Goal: Task Accomplishment & Management: Manage account settings

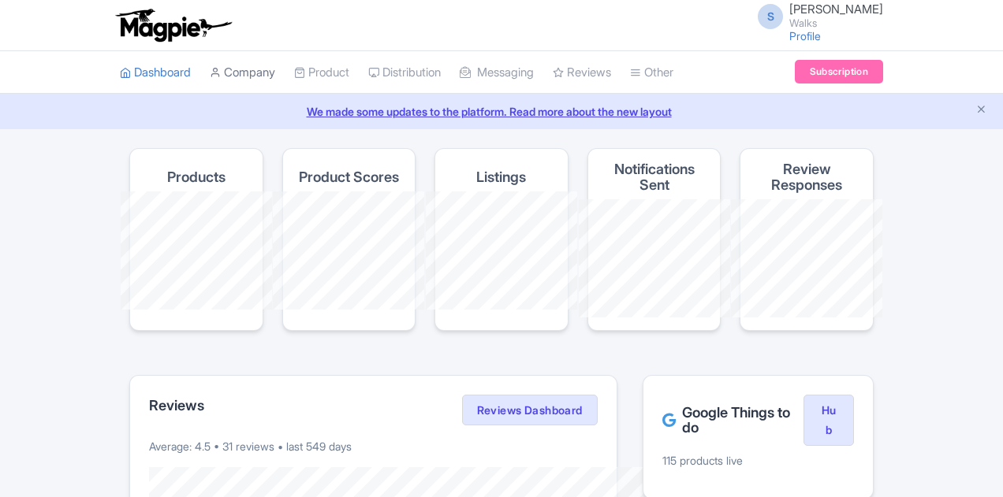
click at [210, 73] on link "Company" at bounding box center [242, 72] width 65 height 43
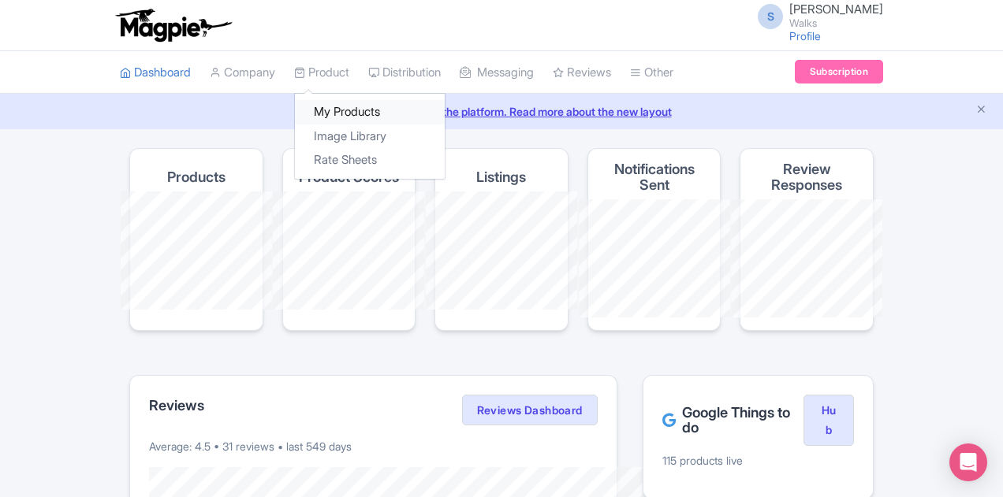
click at [295, 107] on link "My Products" at bounding box center [370, 112] width 150 height 24
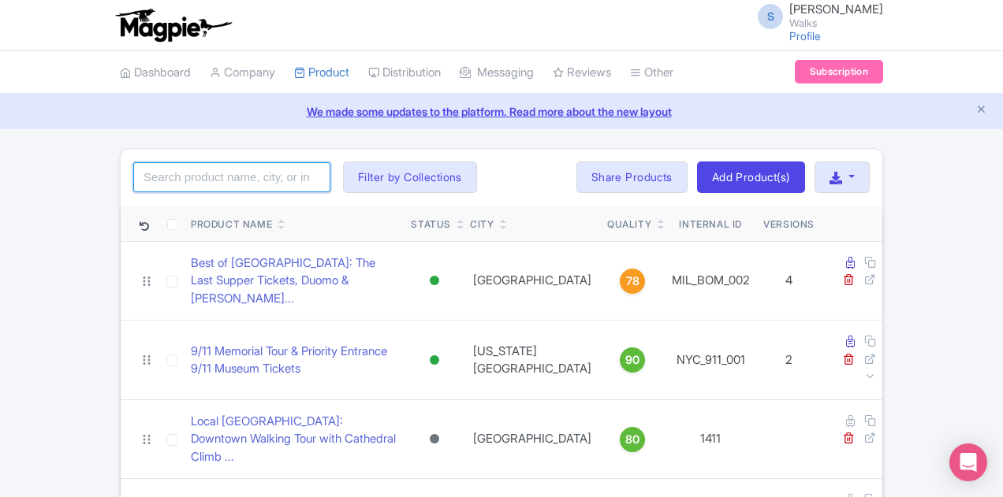
click at [190, 174] on input "search" at bounding box center [231, 177] width 197 height 30
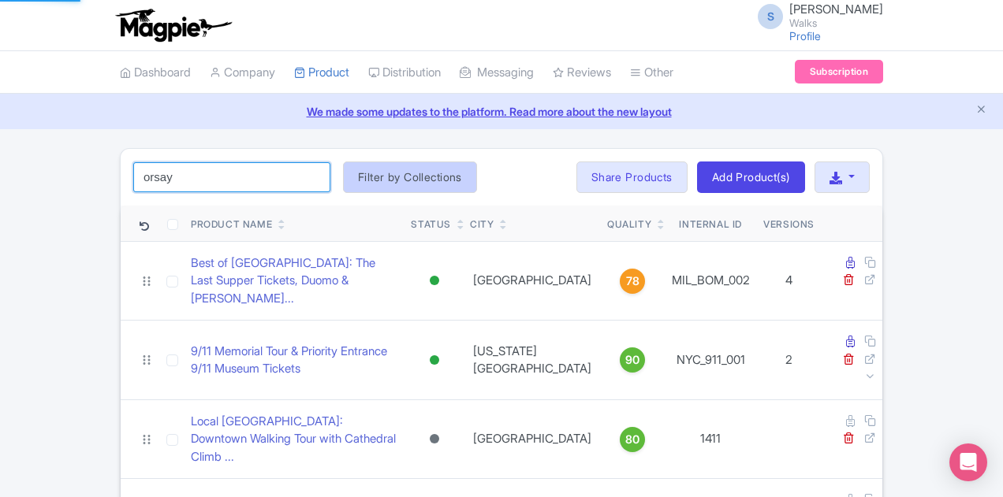
type input "orsay"
click at [343, 177] on button "Filter by Collections" at bounding box center [410, 178] width 134 height 32
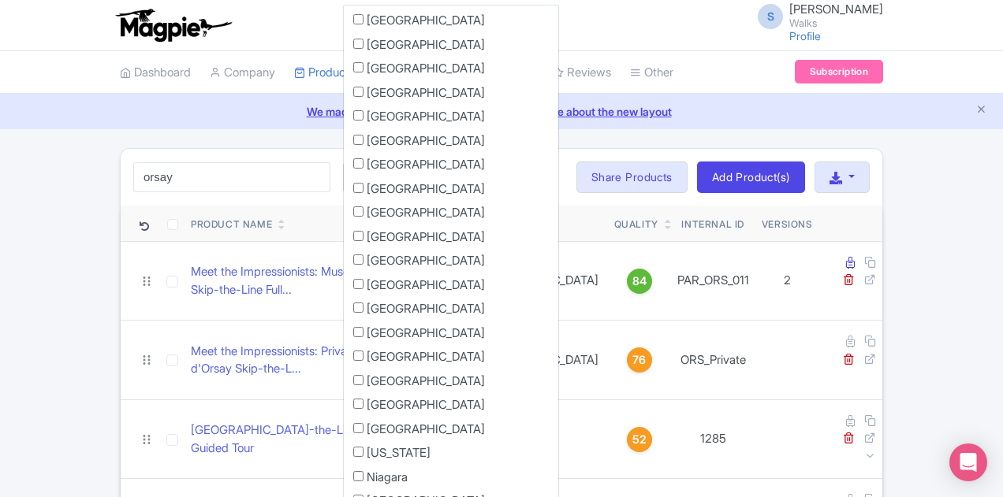
click at [441, 173] on div "orsay Search Filter by Collections Amsterdam Athens Barcelona Bologna Bordeaux …" at bounding box center [501, 177] width 761 height 57
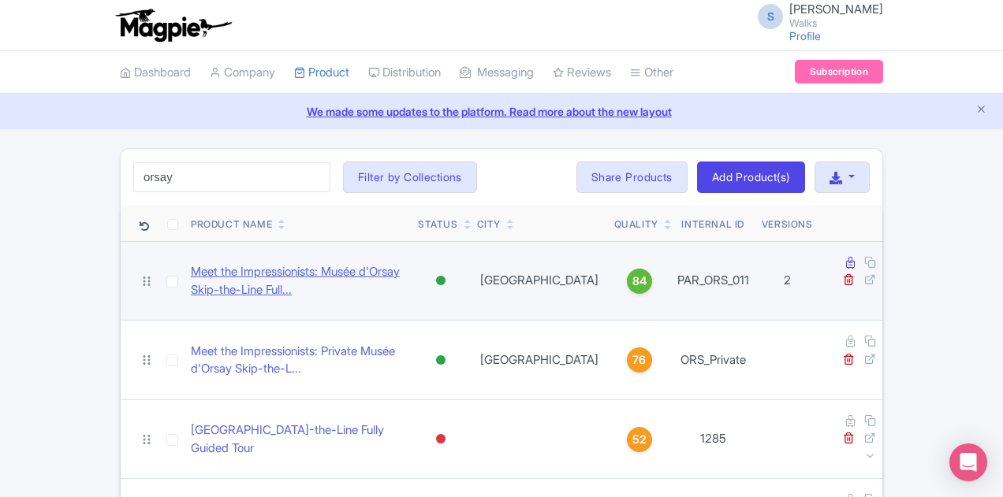
click at [312, 266] on link "Meet the Impressionists: Musée d'Orsay Skip-the-Line Full..." at bounding box center [298, 280] width 214 height 35
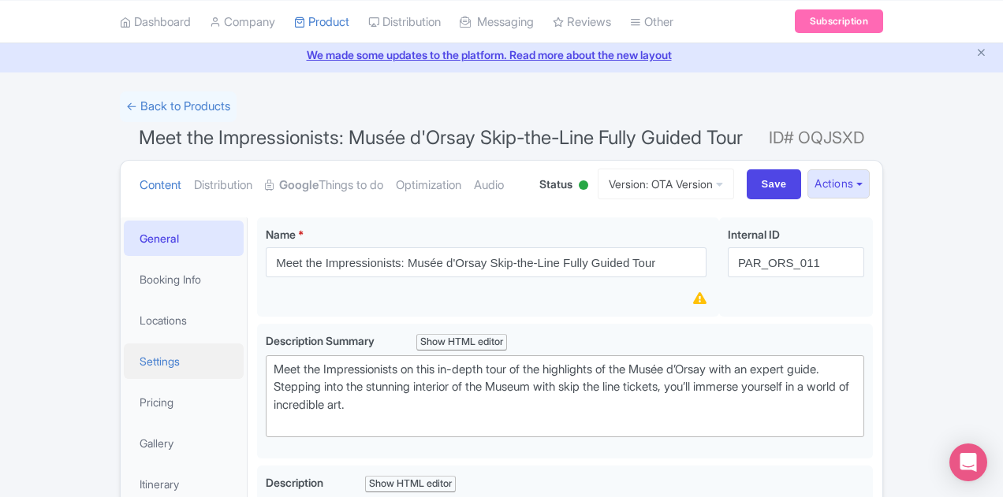
scroll to position [79, 0]
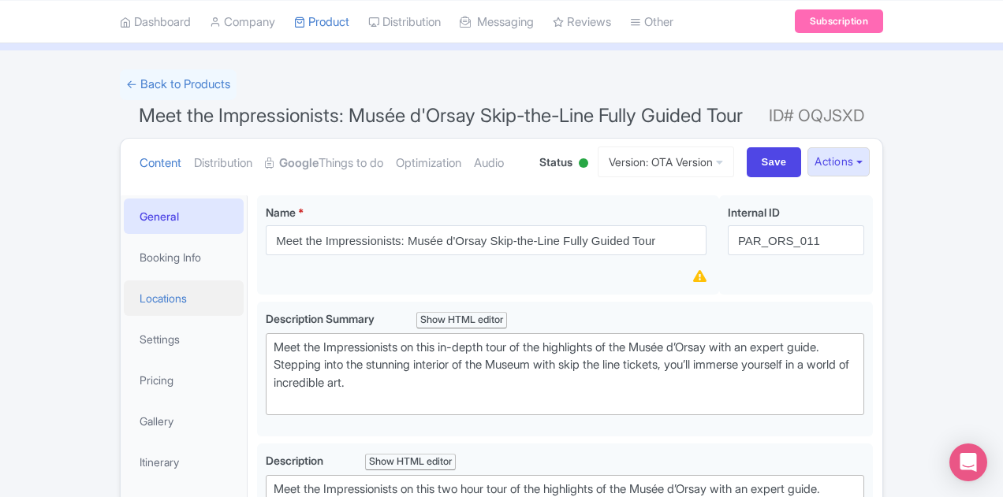
click at [124, 298] on link "Locations" at bounding box center [184, 298] width 120 height 35
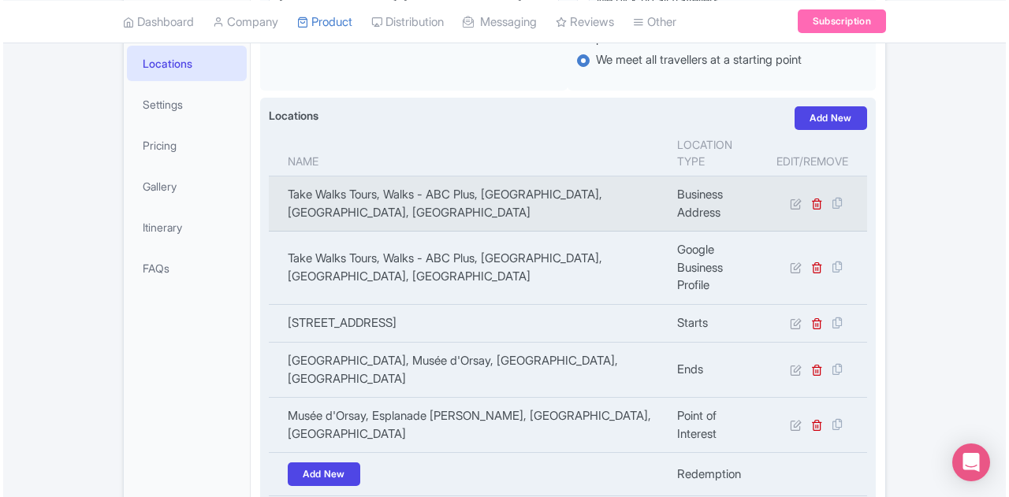
scroll to position [315, 0]
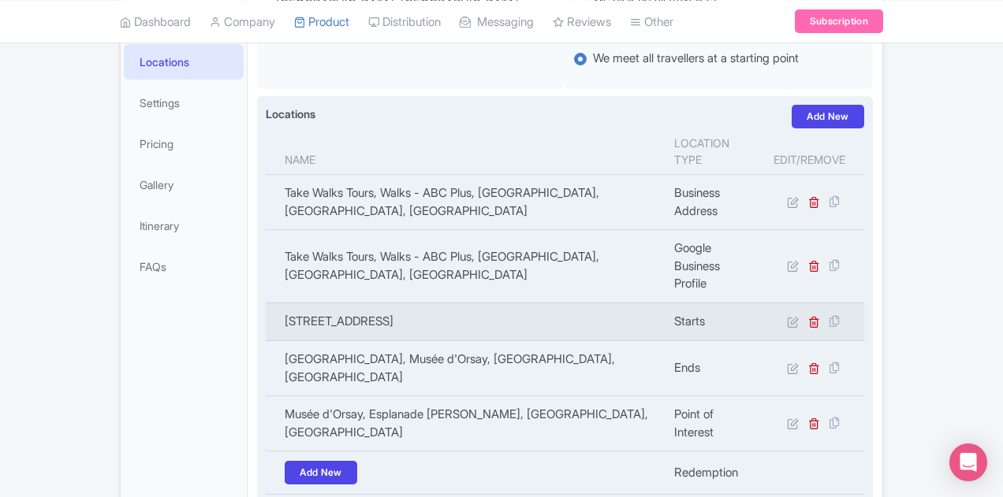
click at [318, 303] on td "[STREET_ADDRESS]" at bounding box center [465, 322] width 399 height 38
click at [454, 303] on td "[STREET_ADDRESS]" at bounding box center [465, 322] width 399 height 38
click at [864, 303] on td at bounding box center [814, 322] width 100 height 38
click at [798, 316] on icon at bounding box center [793, 322] width 12 height 12
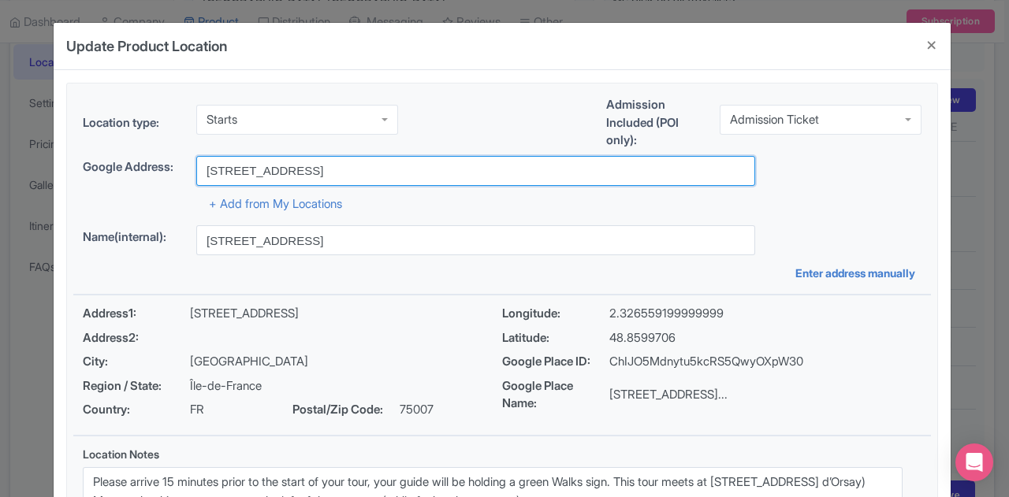
drag, startPoint x: 348, startPoint y: 168, endPoint x: 200, endPoint y: 163, distance: 148.3
click at [200, 163] on input "[STREET_ADDRESS]" at bounding box center [475, 171] width 559 height 30
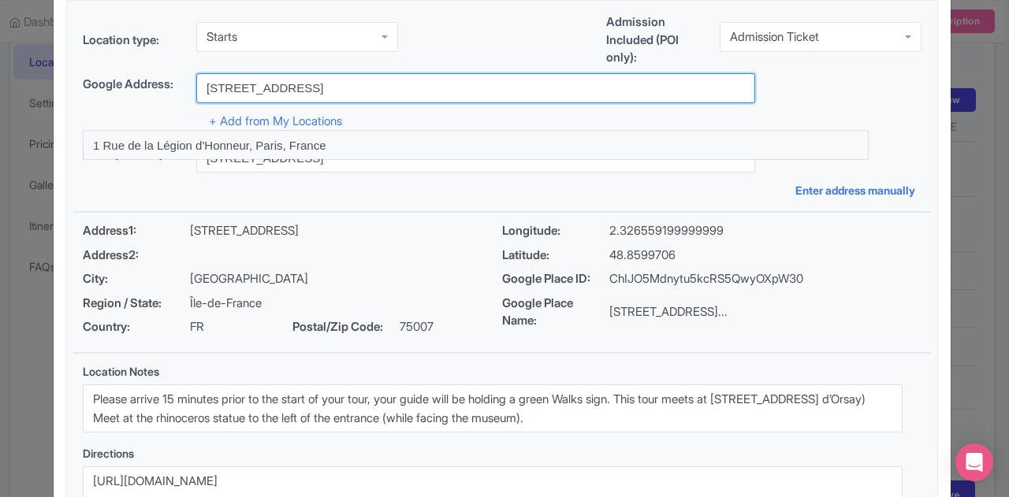
scroll to position [214, 0]
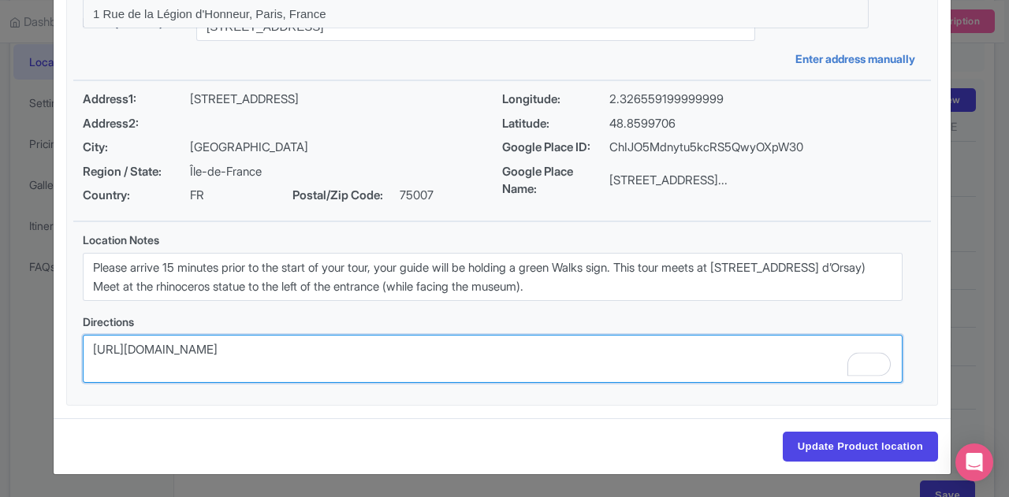
drag, startPoint x: 252, startPoint y: 355, endPoint x: 87, endPoint y: 362, distance: 165.6
click at [87, 362] on textarea "https://goo.gl/maps/uGBSv91FLGjp5R888" at bounding box center [493, 359] width 820 height 48
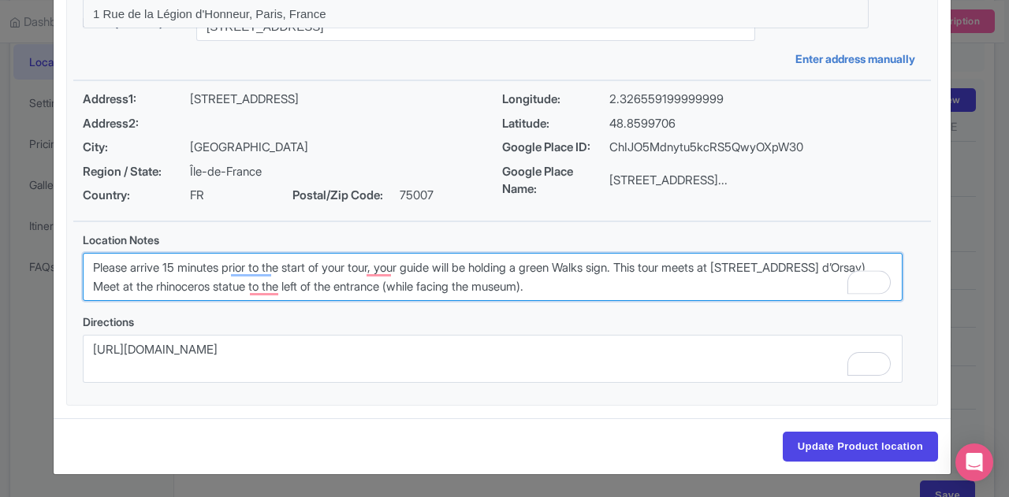
drag, startPoint x: 716, startPoint y: 290, endPoint x: 176, endPoint y: 252, distance: 541.2
click at [87, 270] on textarea "Please arrive 15 minutes prior to the start of your tour, your guide will be ho…" at bounding box center [493, 277] width 820 height 48
click at [429, 286] on textarea "Please arrive 15 minutes prior to the start of your tour, your guide will be ho…" at bounding box center [493, 277] width 820 height 48
click at [450, 280] on textarea "Please arrive 15 minutes prior to the start of your tour, your guide will be ho…" at bounding box center [493, 277] width 820 height 48
drag, startPoint x: 712, startPoint y: 285, endPoint x: 80, endPoint y: 259, distance: 631.9
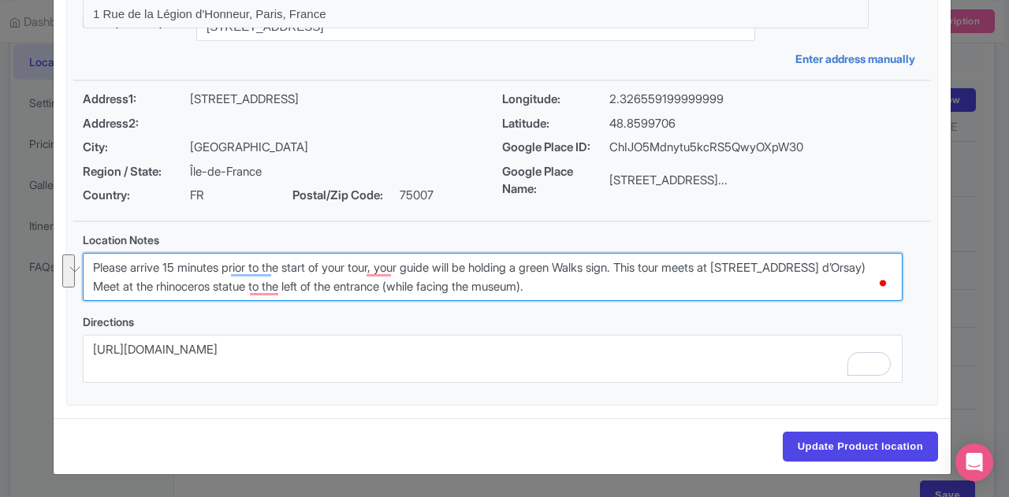
click at [83, 259] on textarea "Please arrive 15 minutes prior to the start of your tour, your guide will be ho…" at bounding box center [493, 277] width 820 height 48
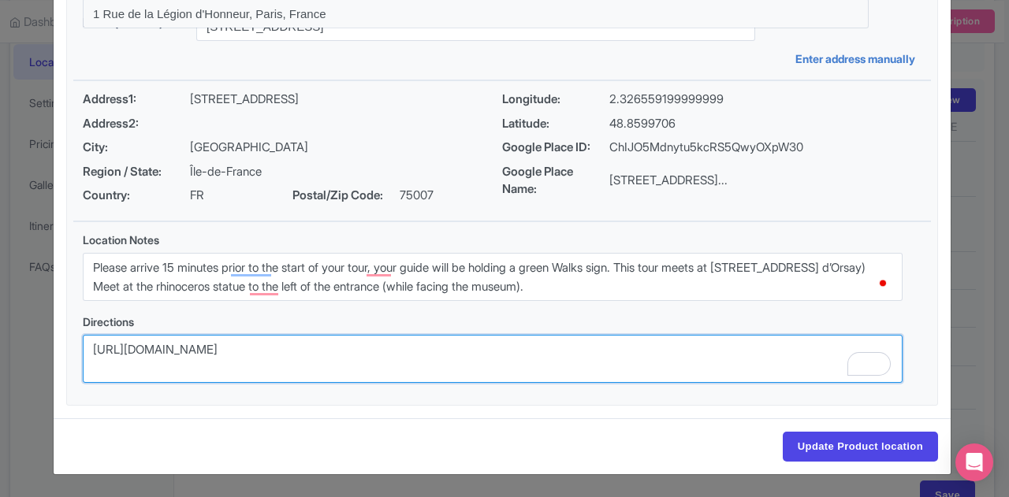
drag, startPoint x: 225, startPoint y: 355, endPoint x: 526, endPoint y: 415, distance: 307.0
click at [83, 362] on textarea "https://goo.gl/maps/uGBSv91FLGjp5R888" at bounding box center [493, 359] width 820 height 48
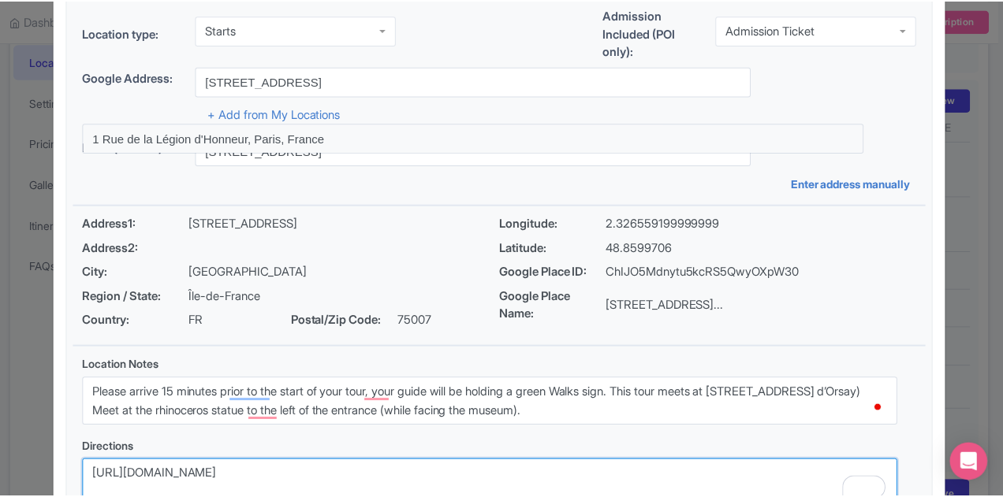
scroll to position [0, 0]
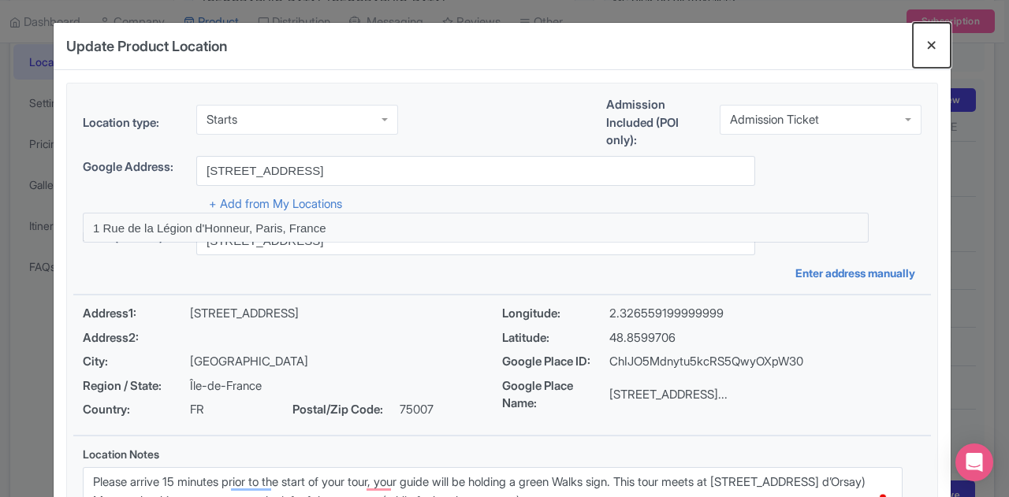
drag, startPoint x: 936, startPoint y: 42, endPoint x: 939, endPoint y: 58, distance: 16.2
click at [936, 42] on button "Close" at bounding box center [932, 45] width 38 height 45
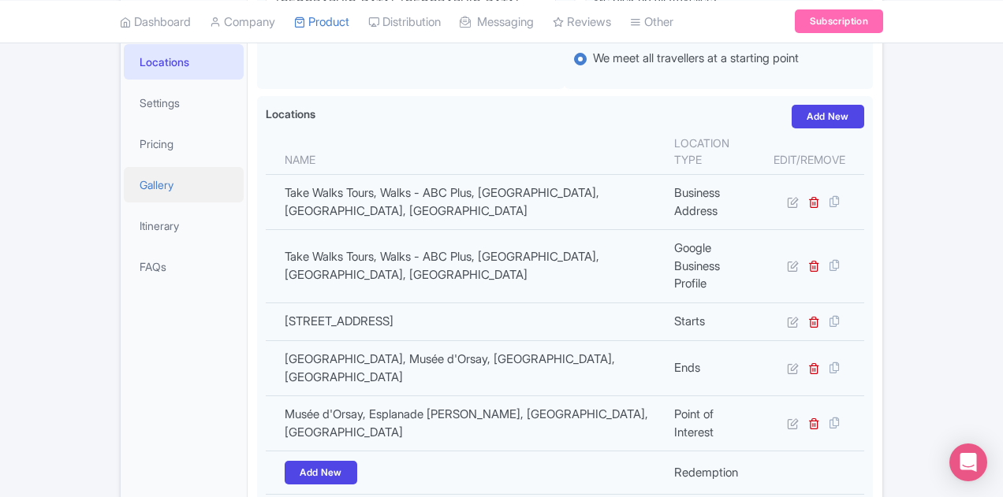
click at [124, 185] on link "Gallery" at bounding box center [184, 184] width 120 height 35
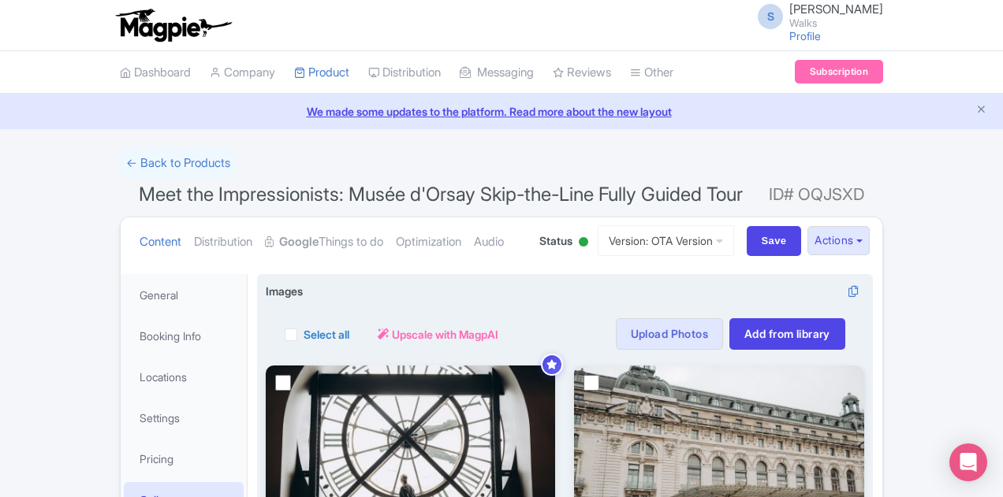
scroll to position [79, 0]
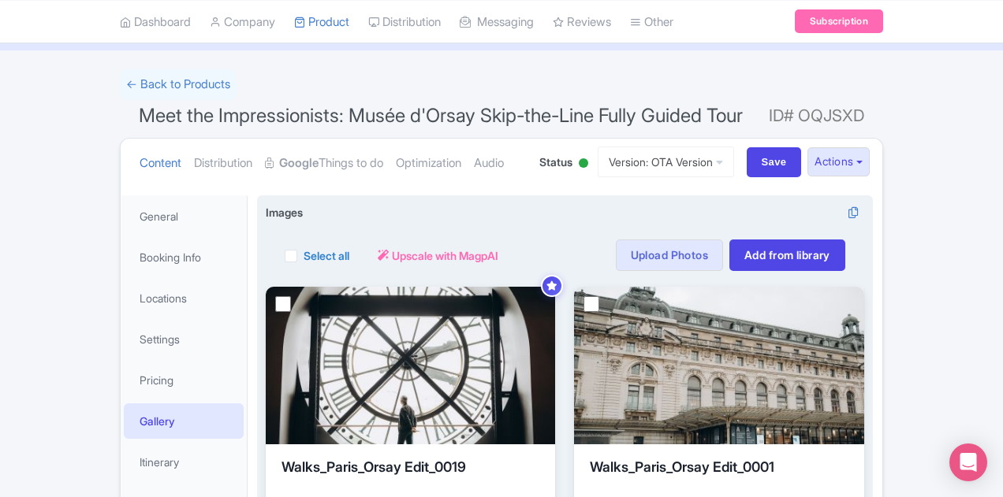
click at [303, 255] on label "Select all" at bounding box center [326, 255] width 46 height 17
click at [303, 255] on input "Select all" at bounding box center [308, 251] width 10 height 10
checkbox input "true"
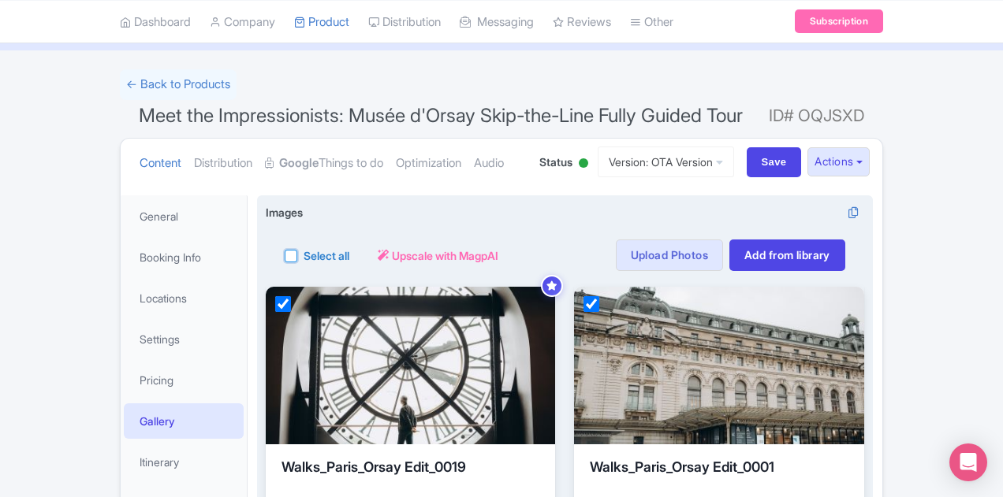
checkbox input "true"
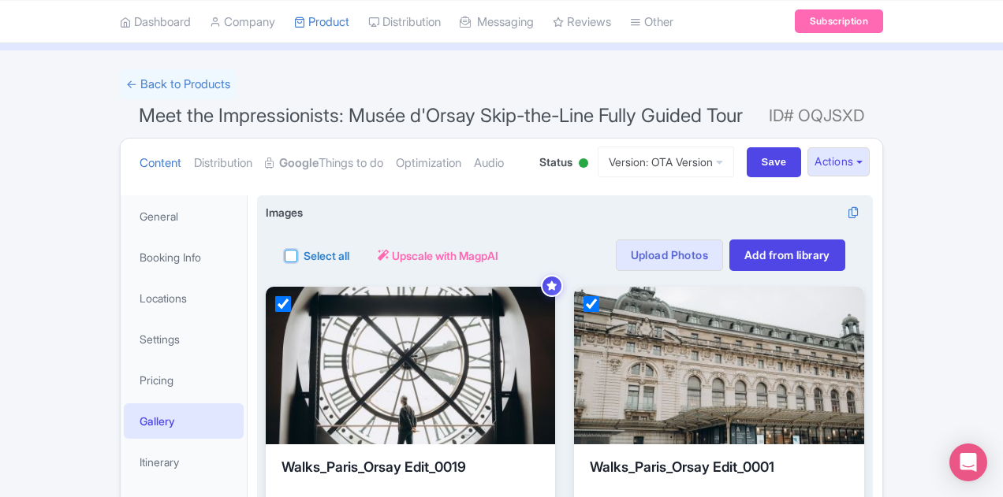
checkbox input "true"
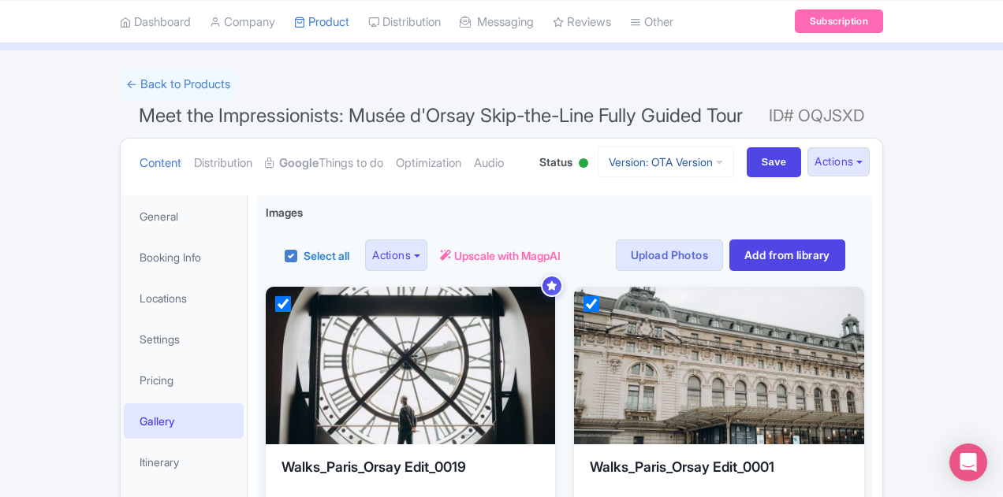
click at [734, 164] on link "Version: OTA Version" at bounding box center [665, 162] width 136 height 31
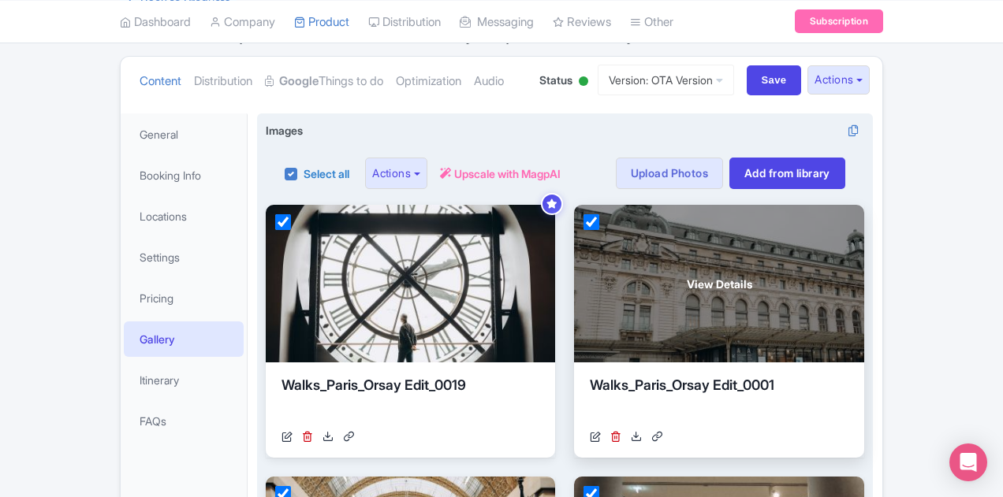
scroll to position [236, 0]
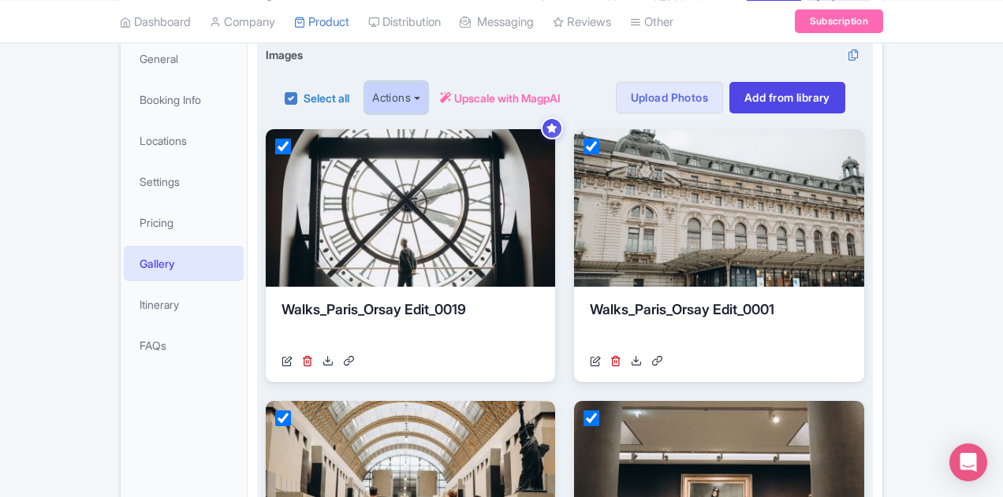
click at [365, 94] on button "Actions" at bounding box center [396, 98] width 62 height 32
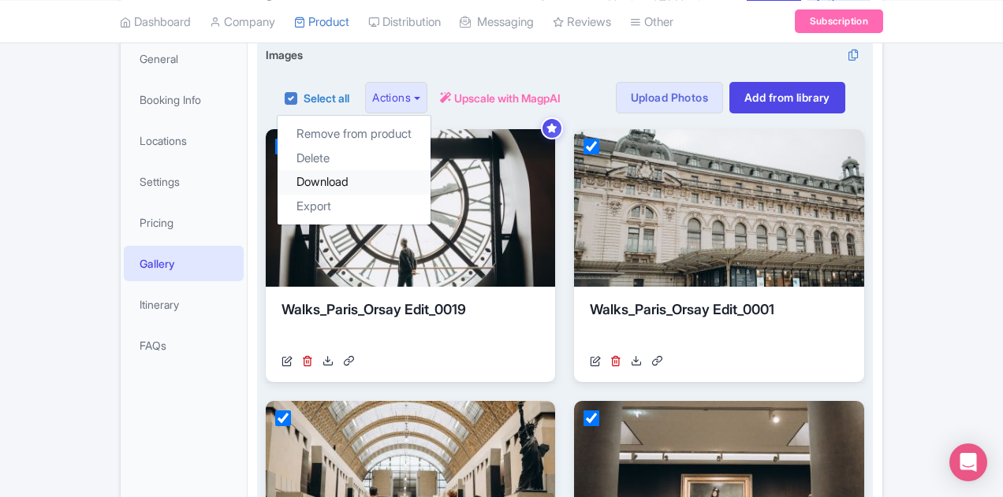
click at [277, 181] on link "Download" at bounding box center [353, 182] width 153 height 24
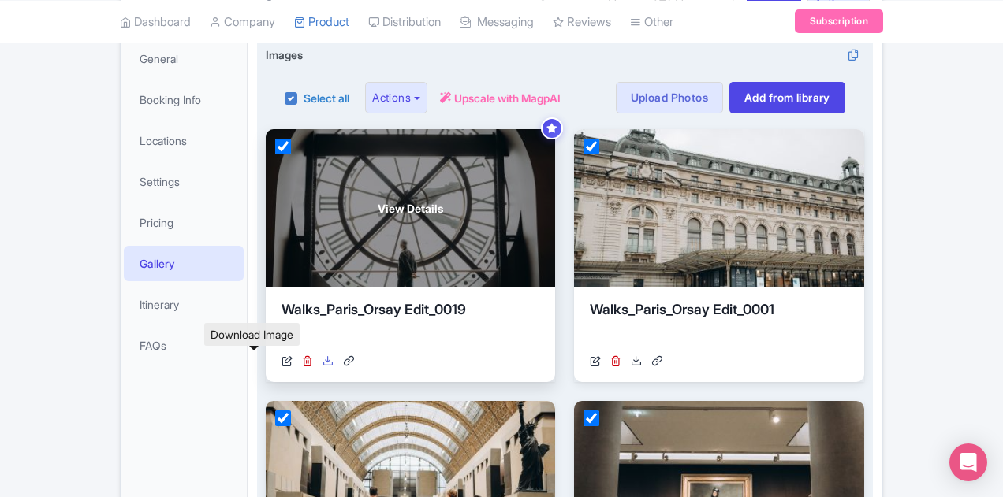
click at [322, 359] on icon at bounding box center [327, 360] width 11 height 11
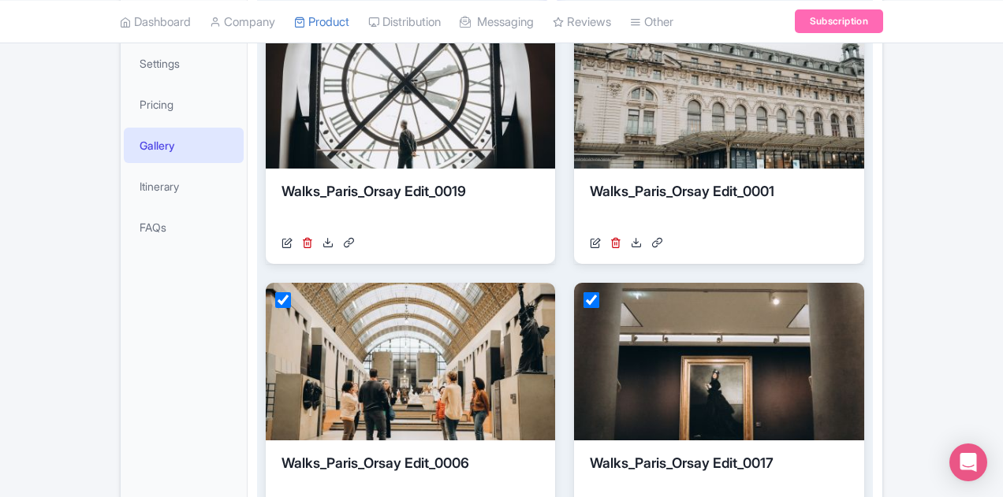
scroll to position [473, 0]
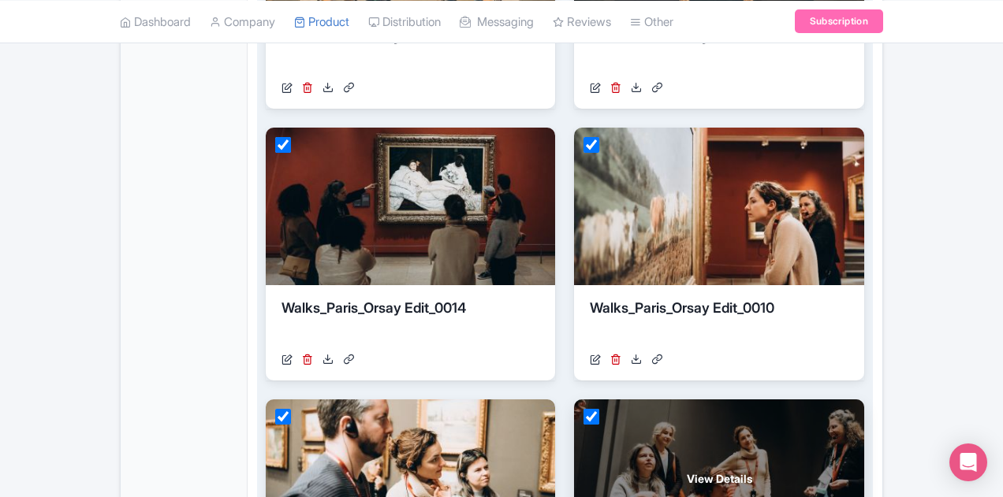
scroll to position [788, 0]
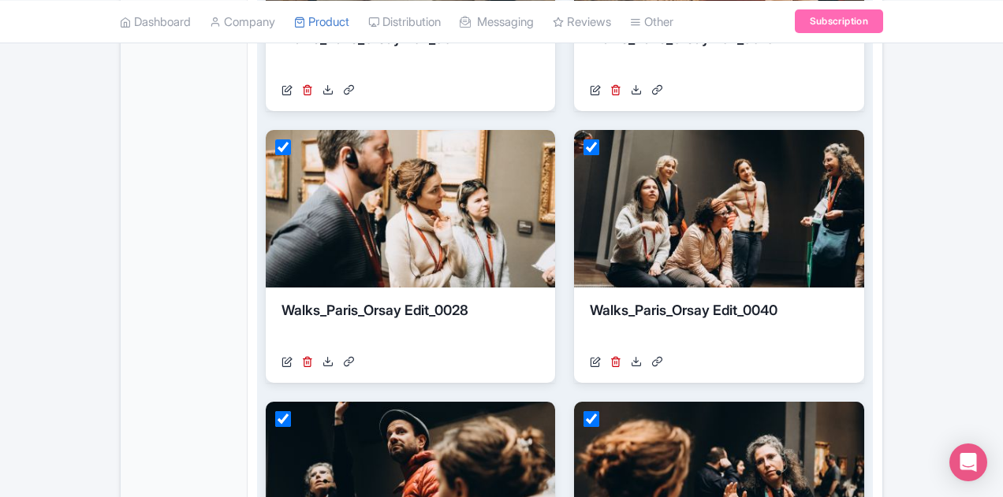
scroll to position [1103, 0]
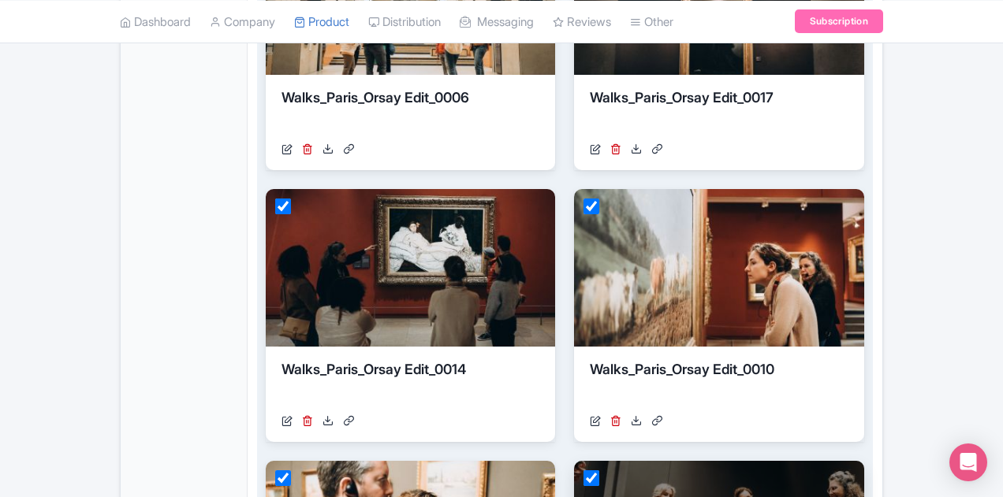
scroll to position [709, 0]
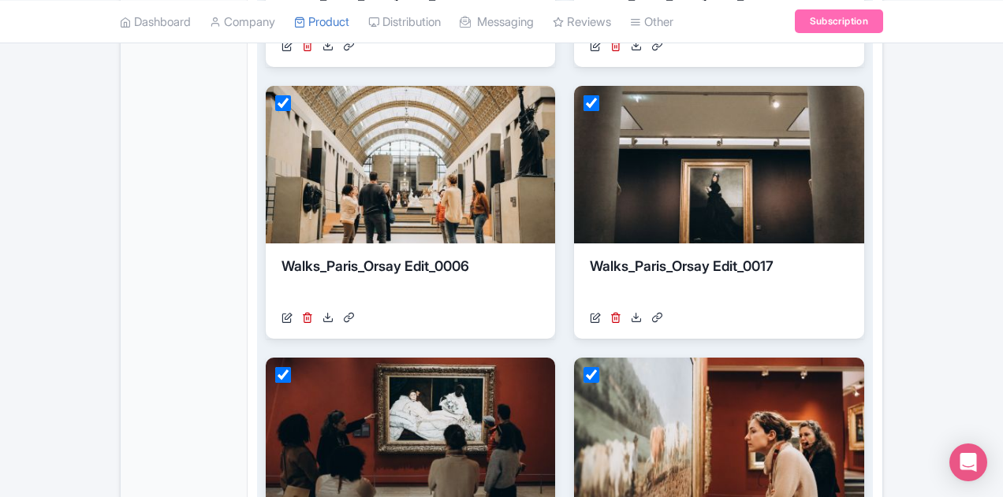
scroll to position [552, 0]
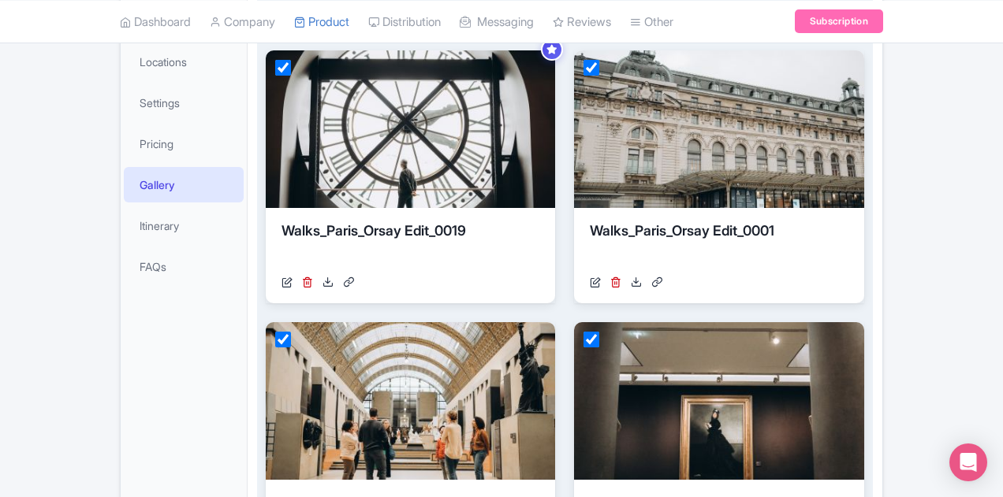
scroll to position [236, 0]
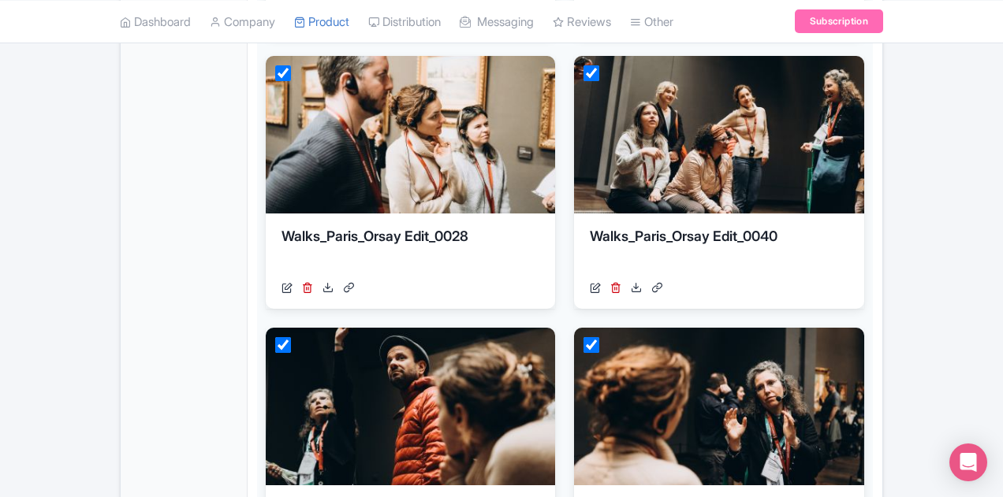
scroll to position [1182, 0]
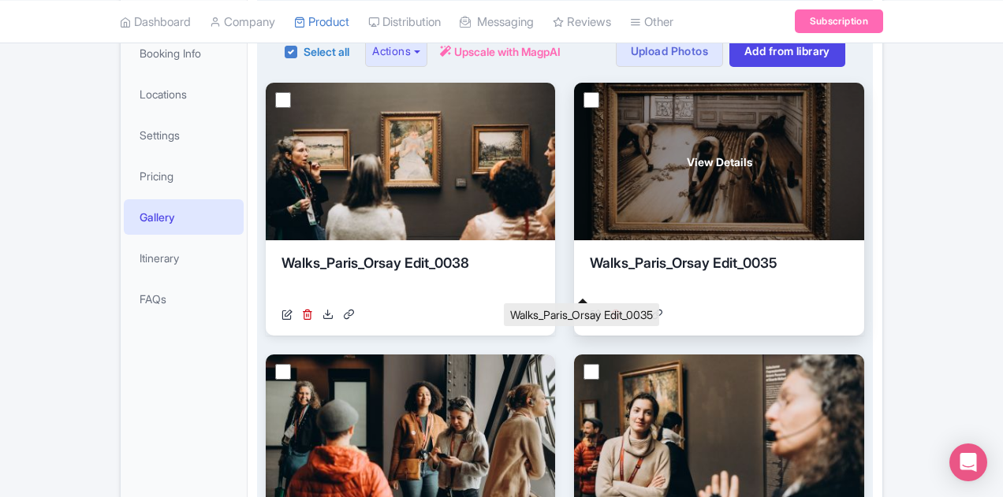
scroll to position [315, 0]
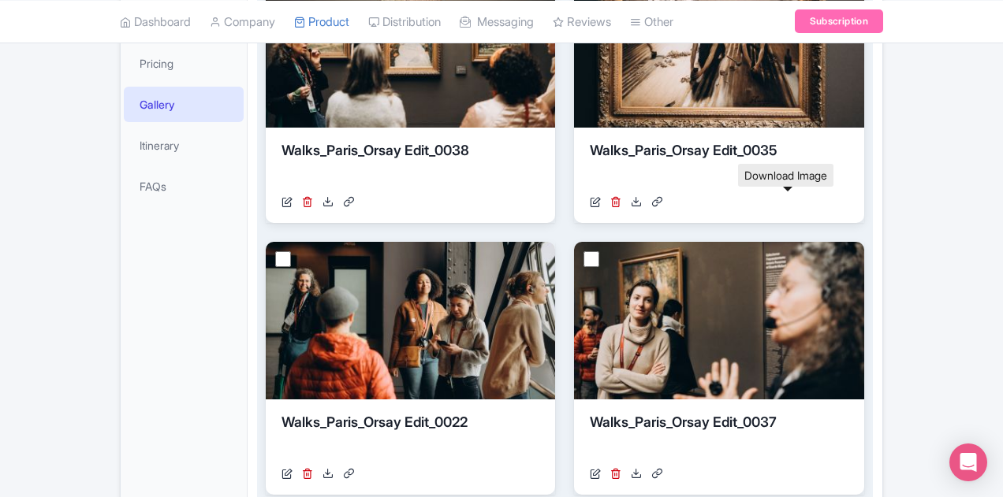
scroll to position [473, 0]
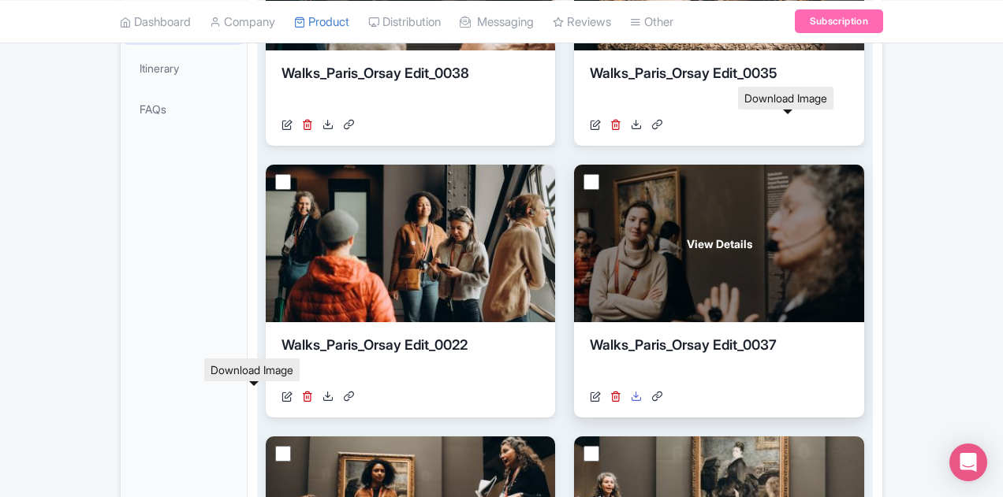
click at [631, 395] on icon at bounding box center [636, 396] width 11 height 11
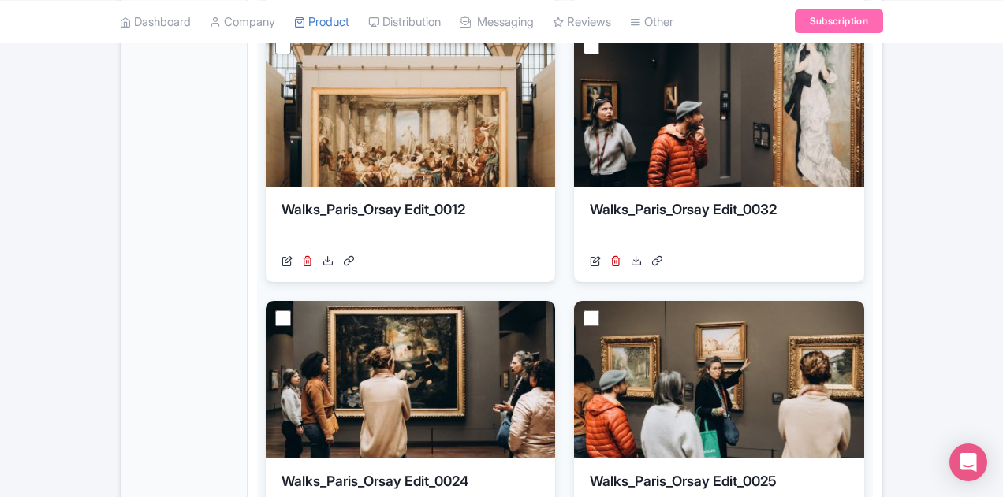
scroll to position [1182, 0]
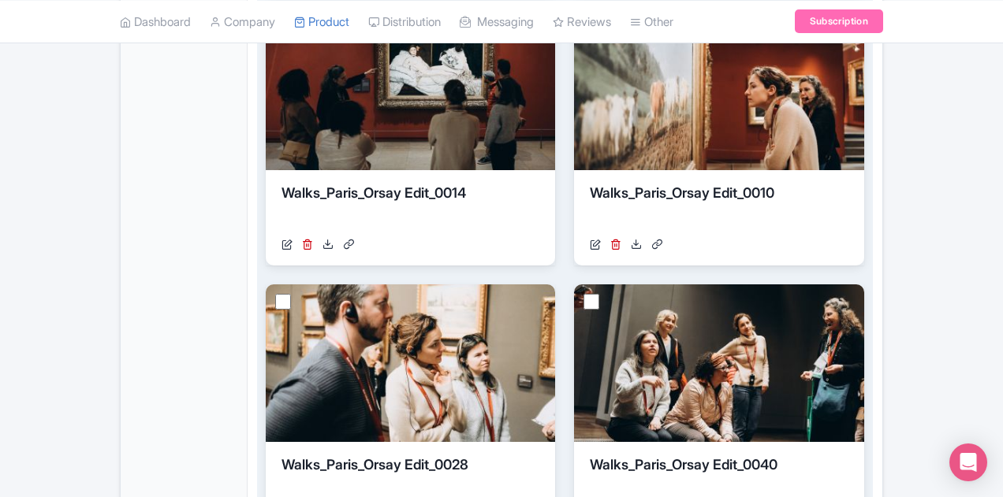
scroll to position [1103, 0]
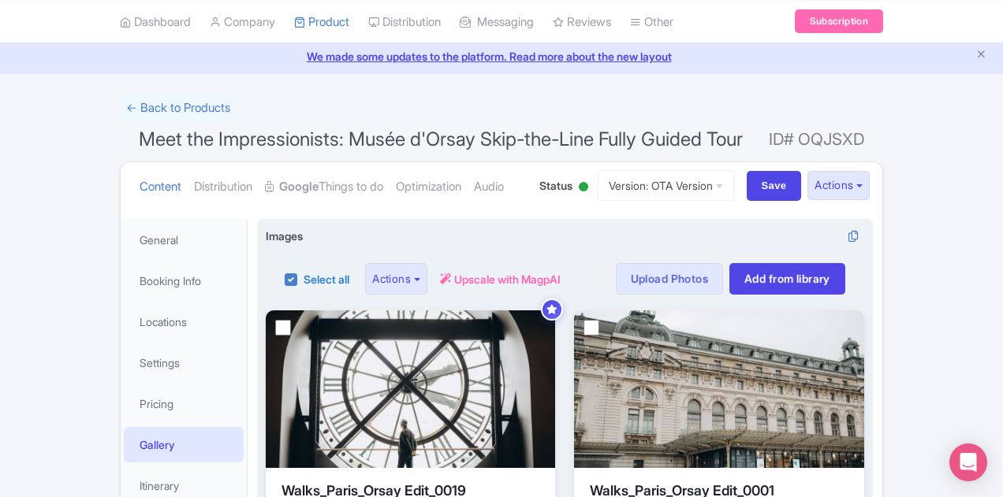
scroll to position [158, 0]
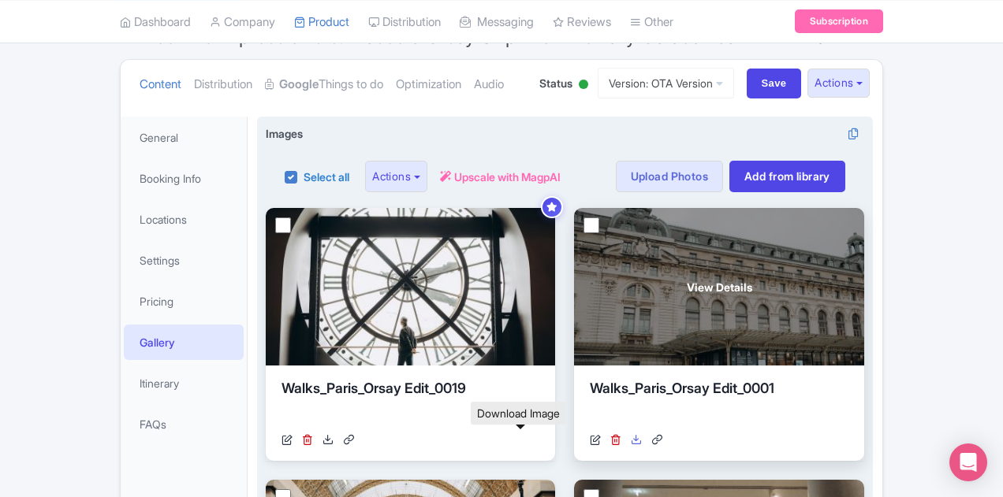
click at [631, 440] on icon at bounding box center [636, 439] width 11 height 11
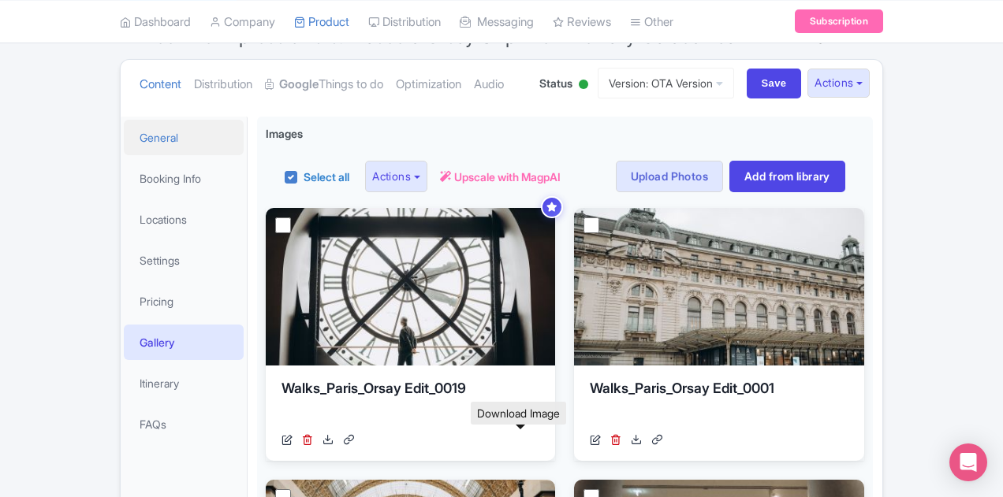
click at [124, 132] on link "General" at bounding box center [184, 137] width 120 height 35
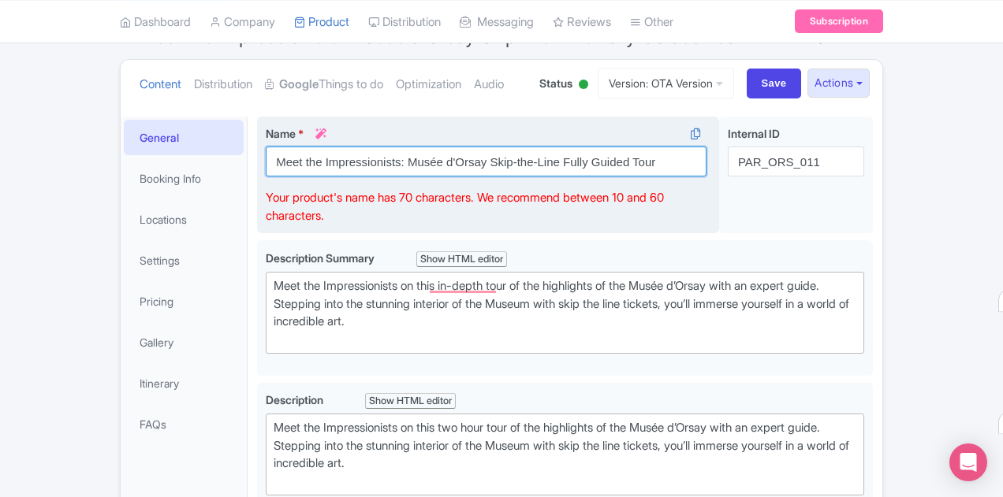
drag, startPoint x: 577, startPoint y: 162, endPoint x: 197, endPoint y: 160, distance: 379.9
click at [266, 160] on input "Meet the Impressionists: Musée d'Orsay Skip-the-Line Fully Guided Tour" at bounding box center [486, 162] width 441 height 30
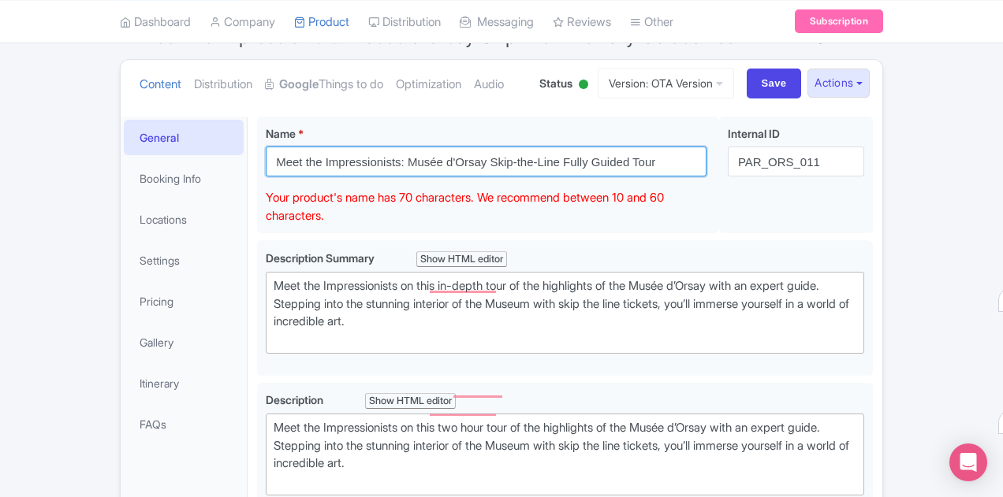
scroll to position [158, 0]
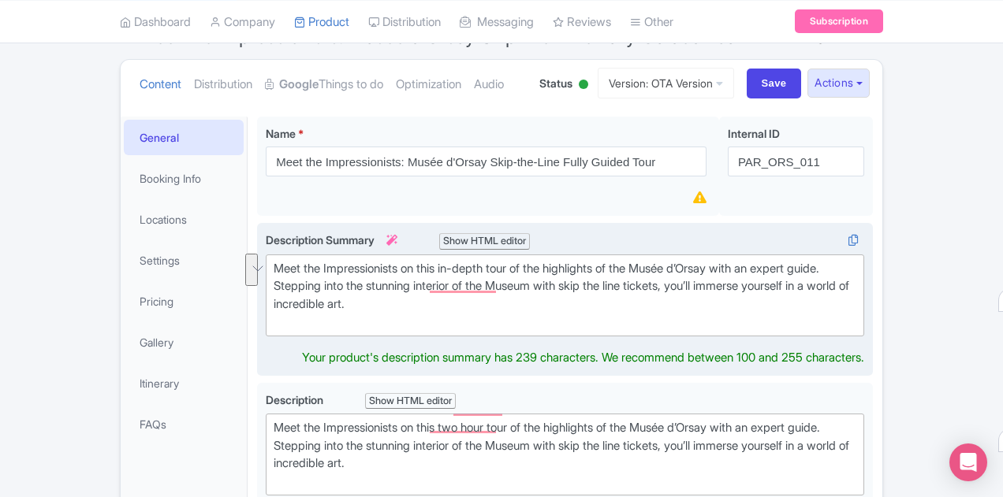
drag, startPoint x: 757, startPoint y: 284, endPoint x: 199, endPoint y: 267, distance: 557.5
click at [273, 267] on div "Meet the Impressionists on this in-depth tour of the highlights of the Musée d’…" at bounding box center [564, 295] width 582 height 71
type trix-editor "<div>Meet the Impressionists on this in-depth tour of the highlights of the Mus…"
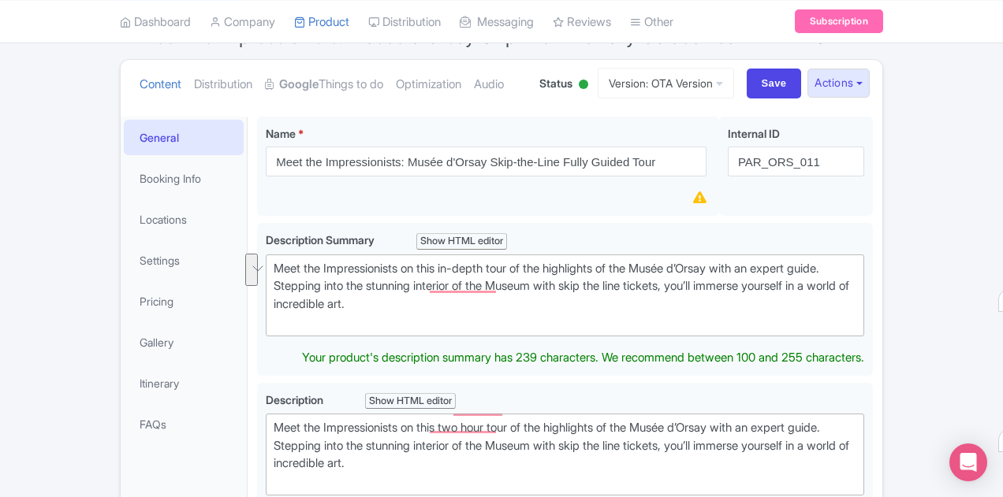
copy div "Meet the Impressionists on this in-depth tour of the highlights of the Musée d’…"
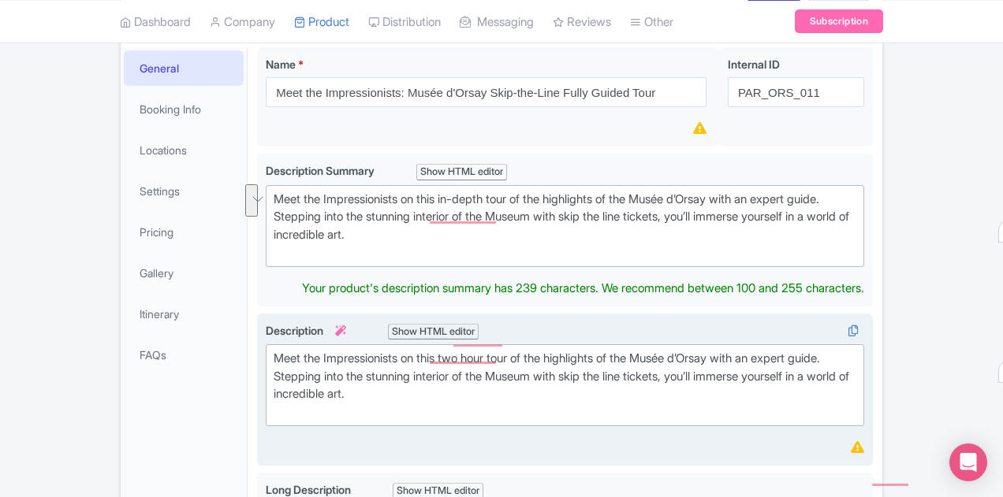
scroll to position [87, 0]
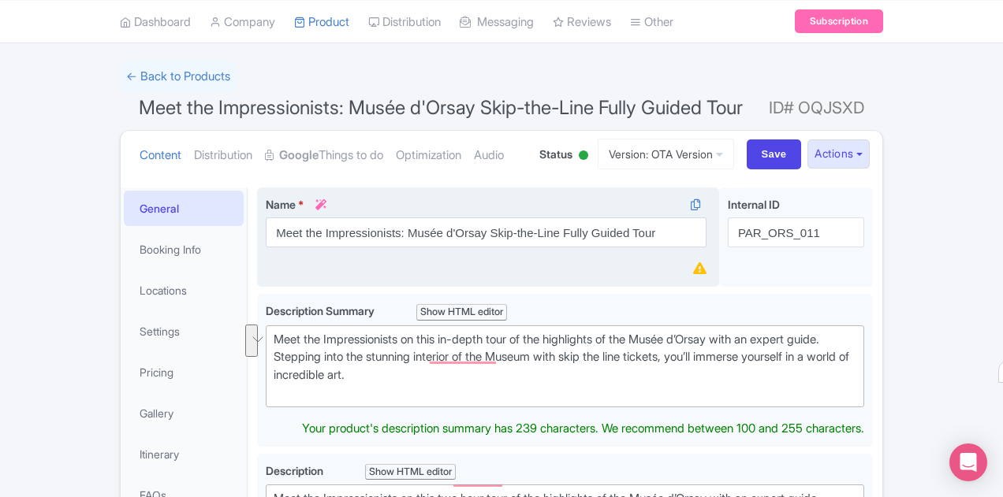
click at [683, 277] on div "Name * i Meet the Impressionists: Musée d'Orsay Skip-the-Line Fully Guided Tour…" at bounding box center [488, 238] width 462 height 100
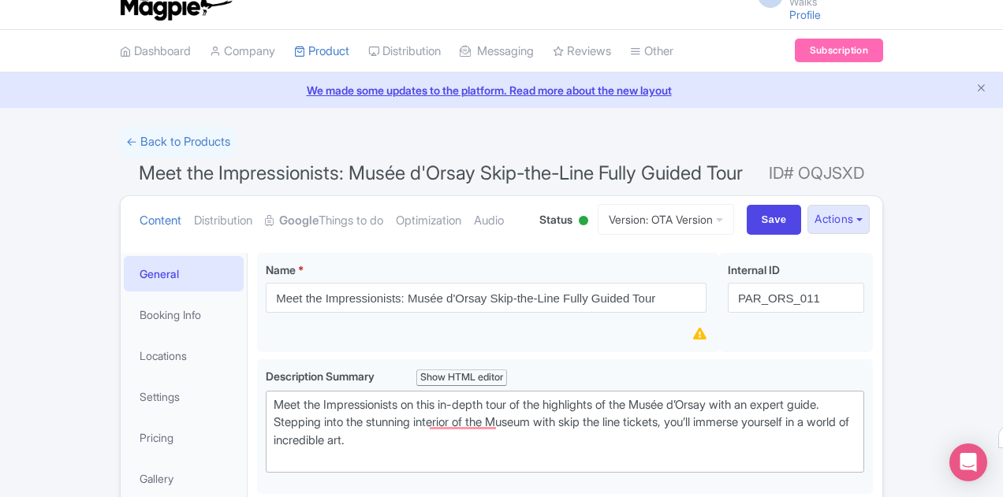
scroll to position [8, 0]
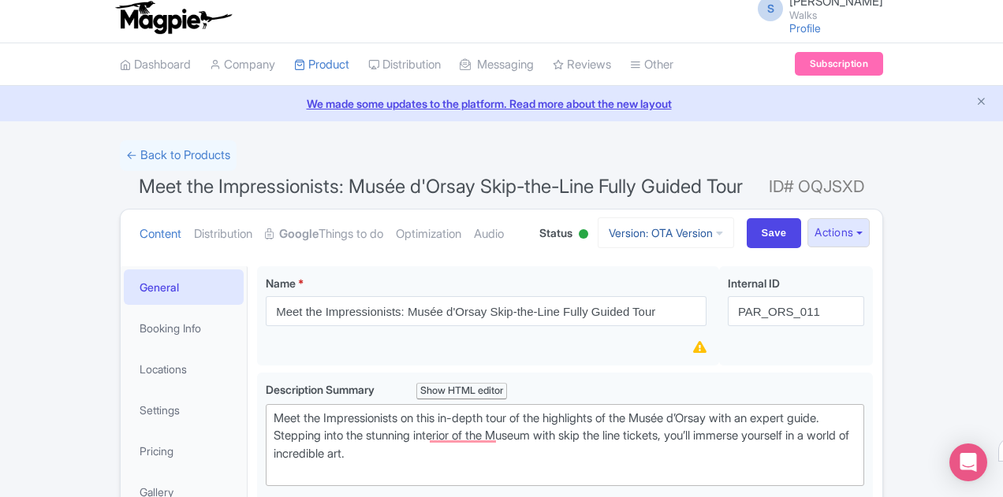
click at [723, 236] on icon at bounding box center [719, 233] width 7 height 11
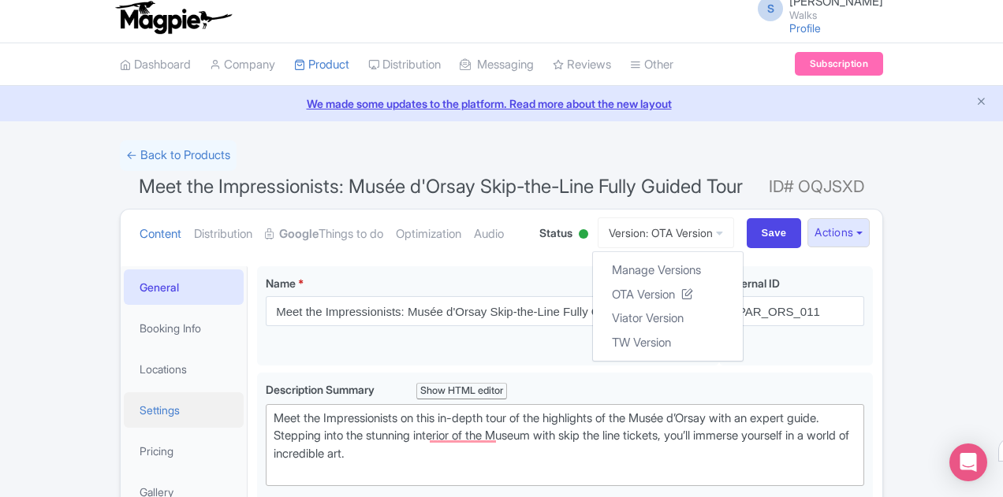
click at [124, 409] on link "Settings" at bounding box center [184, 410] width 120 height 35
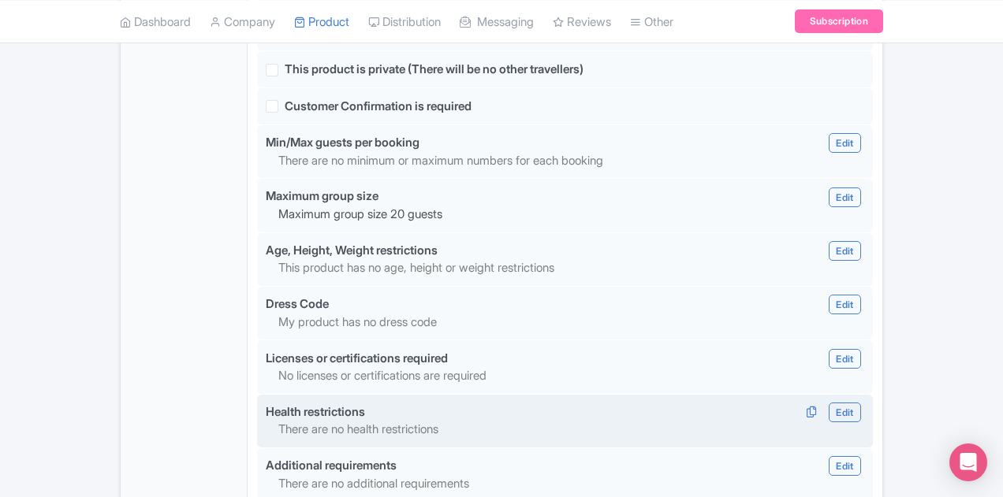
scroll to position [1269, 0]
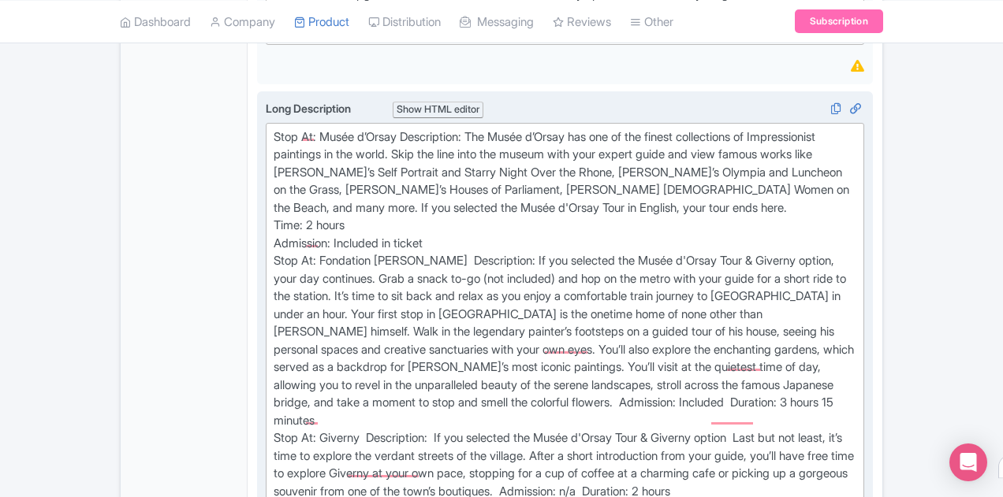
scroll to position [631, 0]
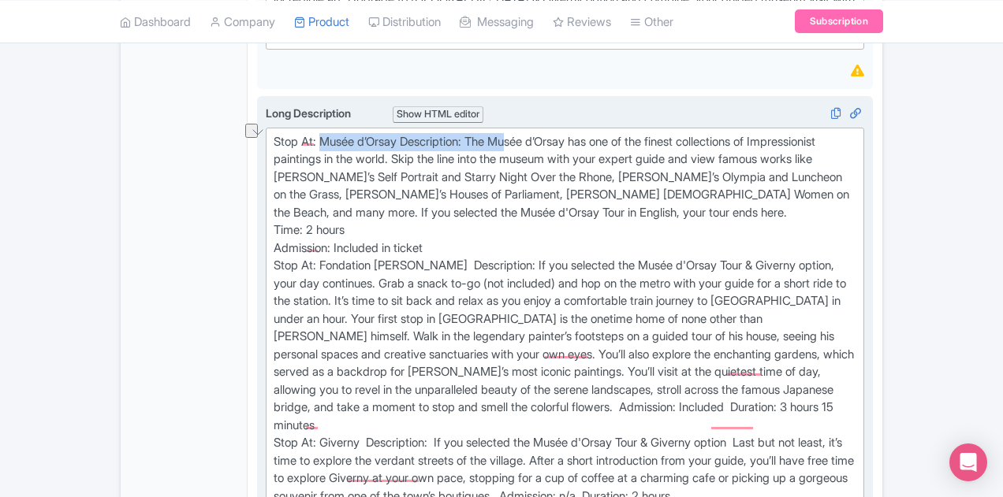
drag, startPoint x: 246, startPoint y: 133, endPoint x: 446, endPoint y: 138, distance: 200.2
click at [446, 138] on div "Stop At: Musée d’Orsay Description: The Musée d’Orsay has one of the finest col…" at bounding box center [564, 372] width 582 height 479
click at [463, 164] on div "Stop At: Musée d’Orsay Description: The Musée d’Orsay has one of the finest col…" at bounding box center [564, 372] width 582 height 479
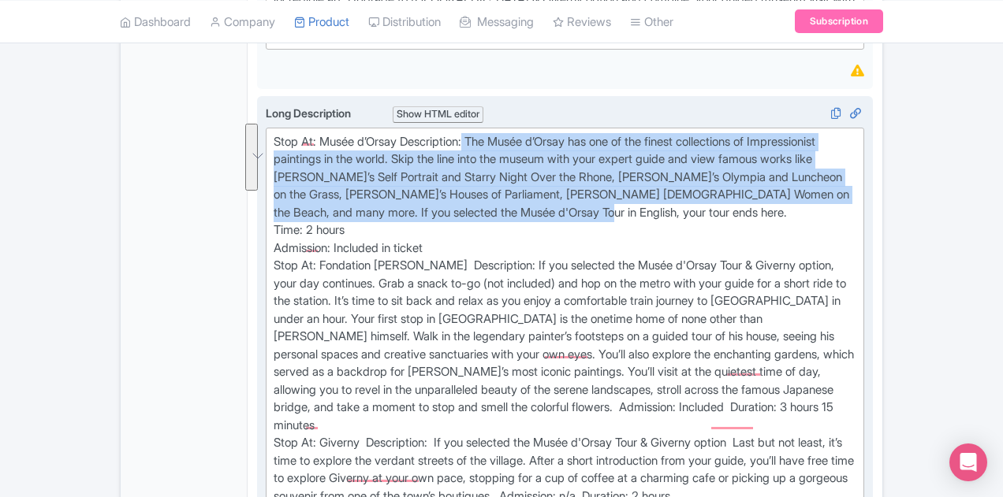
drag, startPoint x: 400, startPoint y: 132, endPoint x: 582, endPoint y: 184, distance: 189.6
click at [583, 184] on div "Stop At: Musée d’Orsay Description: The Musée d’Orsay has one of the finest col…" at bounding box center [564, 372] width 582 height 479
click at [402, 143] on div "Stop At: Musée d’Orsay Description: The Musée d’Orsay has one of the finest col…" at bounding box center [564, 372] width 582 height 479
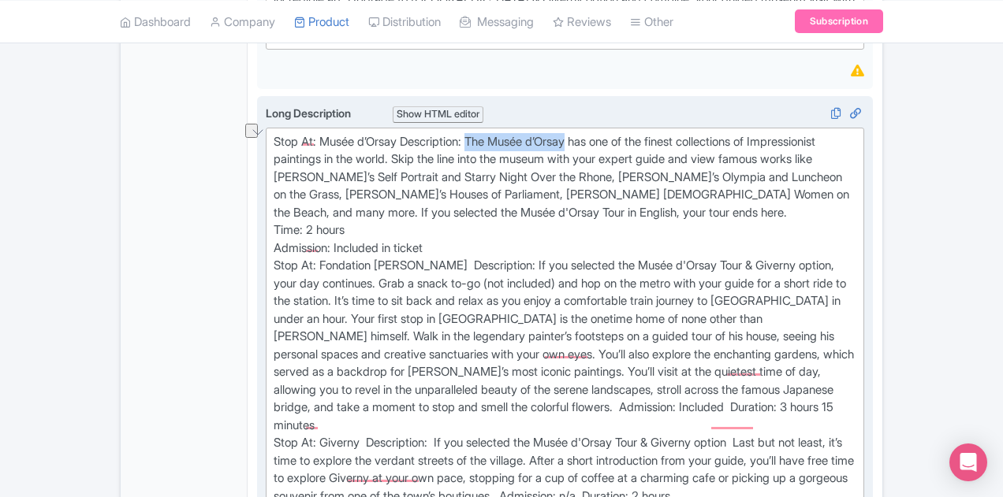
drag, startPoint x: 512, startPoint y: 136, endPoint x: 407, endPoint y: 132, distance: 105.7
click at [407, 133] on div "Stop At: Musée d’Orsay Description: The Musée d’Orsay has one of the finest col…" at bounding box center [564, 372] width 582 height 479
type trix-editor "<lor>Ipsu Do: Sitam c’Adipi Elitseddoei: Tem Incid u’Labor etd mag al eni admin…"
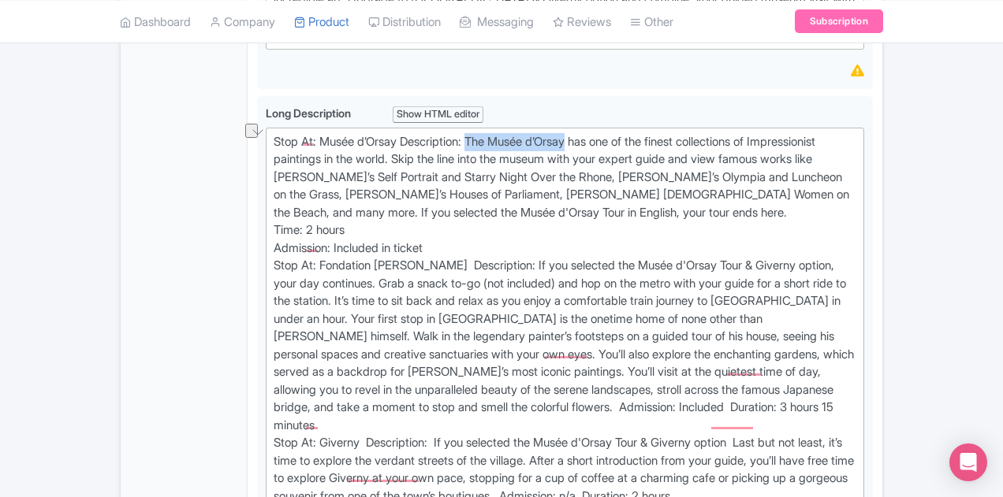
copy div "The Musée d’Orsay"
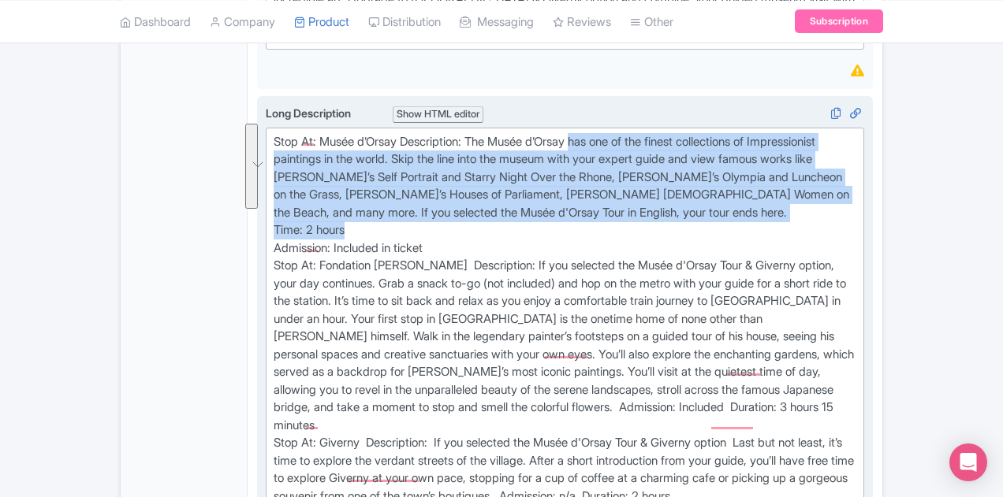
drag, startPoint x: 515, startPoint y: 139, endPoint x: 920, endPoint y: 199, distance: 409.5
click at [856, 199] on div "Stop At: Musée d’Orsay Description: The Musée d’Orsay has one of the finest col…" at bounding box center [564, 372] width 582 height 479
copy div "has one of the finest collections of Impressionist paintings in the world. Skip…"
click at [597, 145] on div "Stop At: Musée d’Orsay Description: The Musée d’Orsay has one of the finest col…" at bounding box center [564, 372] width 582 height 479
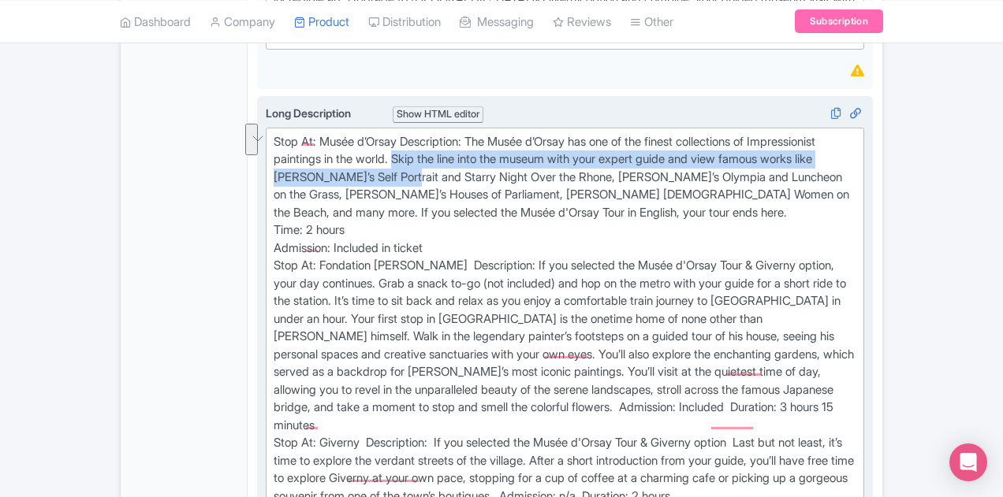
drag, startPoint x: 914, startPoint y: 132, endPoint x: 741, endPoint y: 154, distance: 174.7
click at [741, 154] on div "Stop At: Musée d’Orsay Description: The Musée d’Orsay has one of the finest col…" at bounding box center [564, 372] width 582 height 479
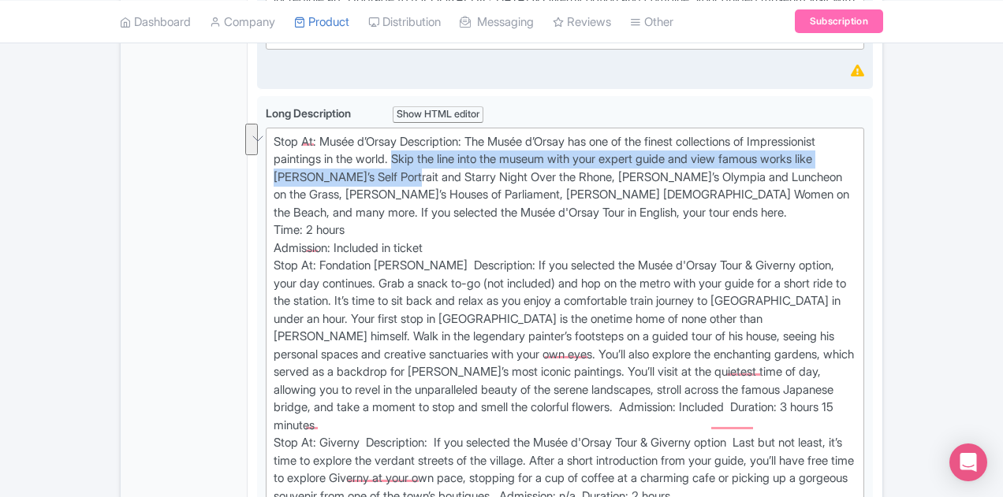
copy div "Skip the line into the museum with your expert guide and view famous works like…"
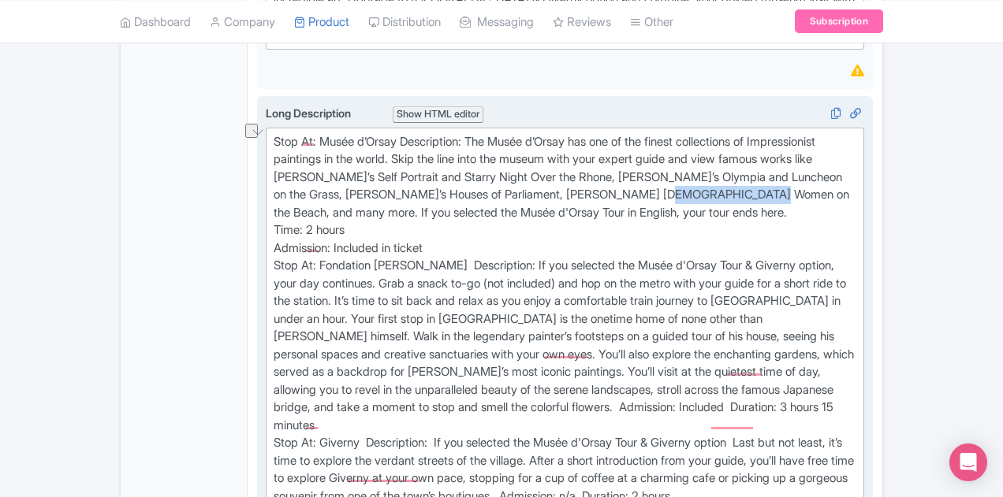
drag, startPoint x: 850, startPoint y: 172, endPoint x: 947, endPoint y: 173, distance: 97.0
click at [856, 173] on div "Stop At: Musée d’Orsay Description: The Musée d’Orsay has one of the finest col…" at bounding box center [564, 372] width 582 height 479
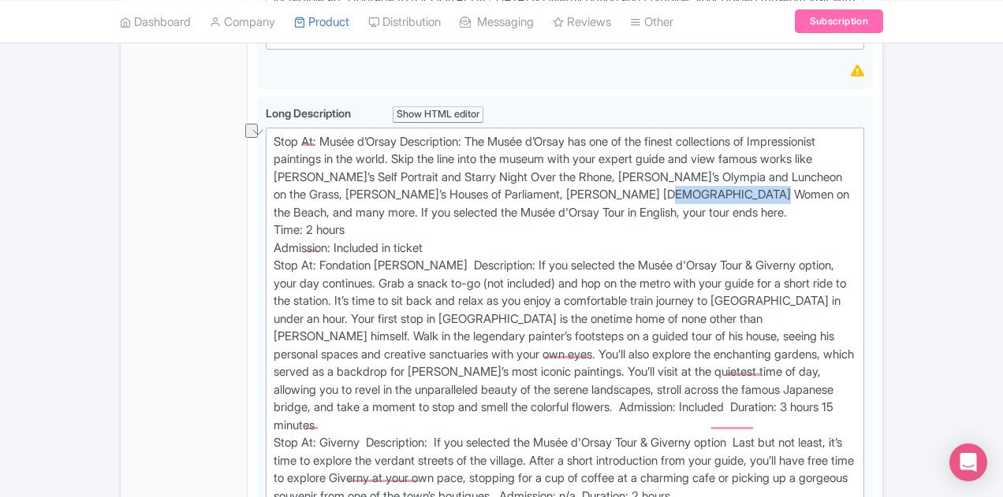
copy div ", and many more."
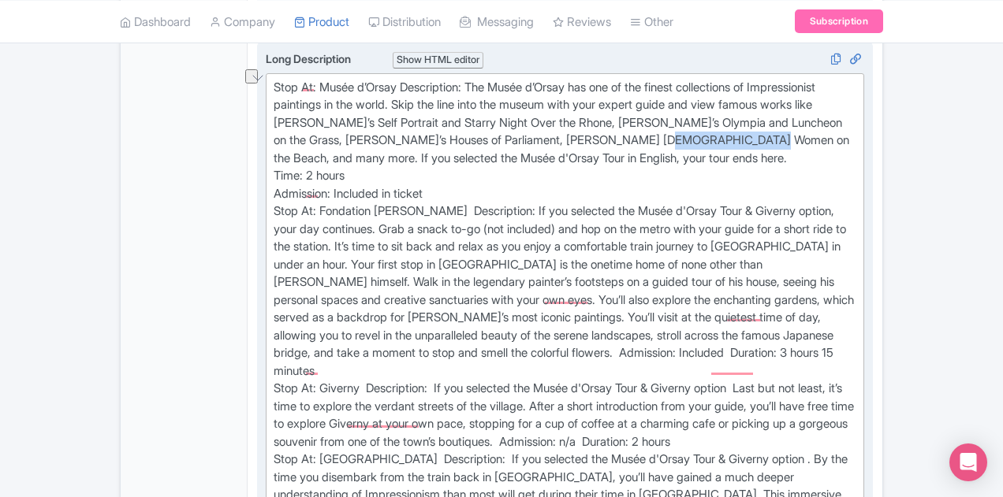
scroll to position [709, 0]
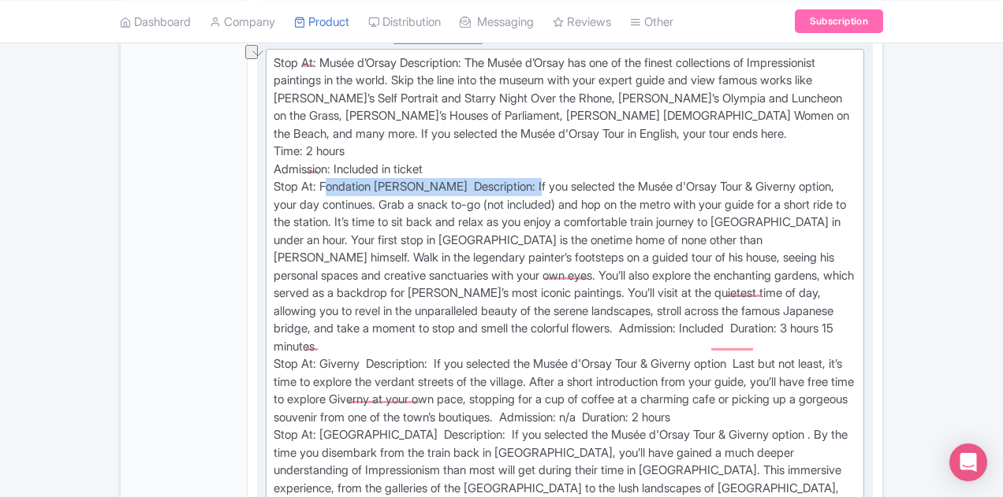
drag, startPoint x: 251, startPoint y: 163, endPoint x: 465, endPoint y: 158, distance: 214.4
click at [465, 158] on div "Stop At: Musée d’Orsay Description: The Musée d’Orsay has one of the finest col…" at bounding box center [564, 293] width 582 height 479
